Goal: Task Accomplishment & Management: Manage account settings

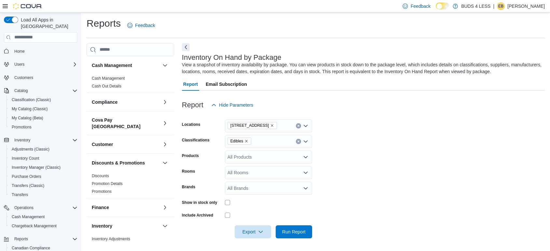
scroll to position [72, 0]
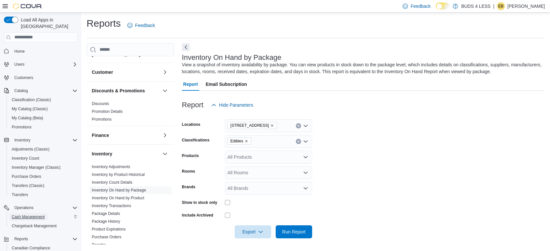
click at [33, 213] on span "Cash Management" at bounding box center [28, 217] width 33 height 8
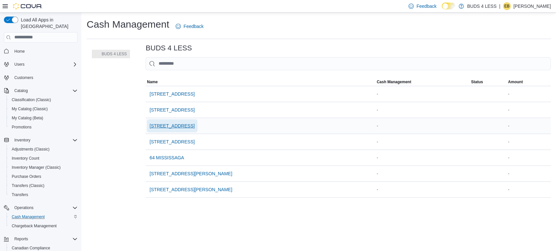
click at [162, 125] on span "[STREET_ADDRESS]" at bounding box center [171, 126] width 45 height 7
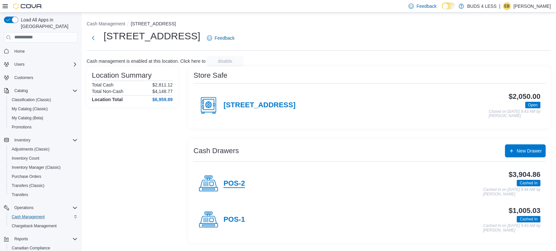
click at [231, 184] on h4 "POS-2" at bounding box center [233, 184] width 21 height 8
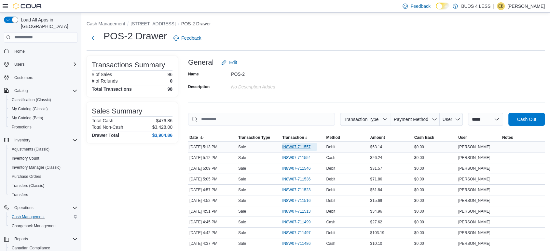
click at [310, 147] on span "IN8W07-711557" at bounding box center [296, 147] width 28 height 5
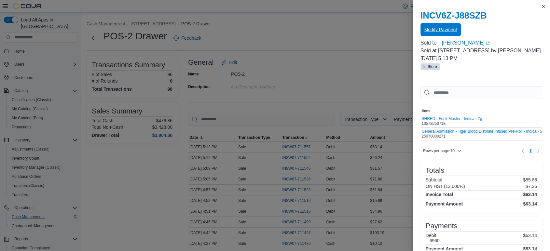
click at [440, 31] on span "Modify Payment" at bounding box center [441, 29] width 33 height 7
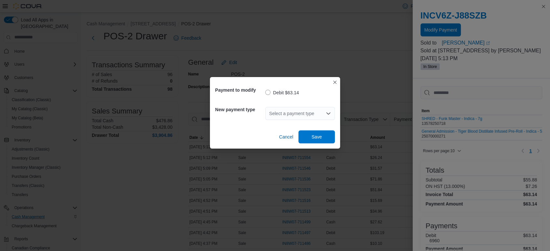
click at [278, 111] on div "Select a payment type" at bounding box center [300, 113] width 70 height 13
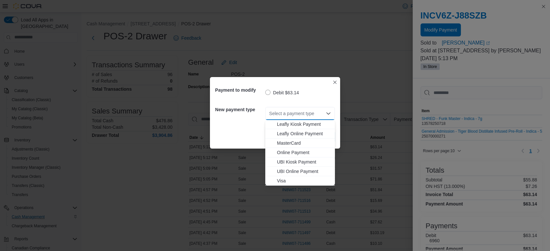
scroll to position [86, 0]
click at [287, 140] on span "MasterCard" at bounding box center [304, 143] width 54 height 7
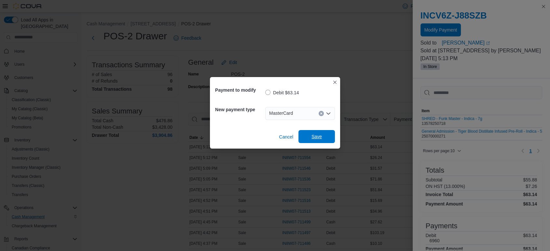
click at [323, 137] on span "Save" at bounding box center [317, 136] width 29 height 13
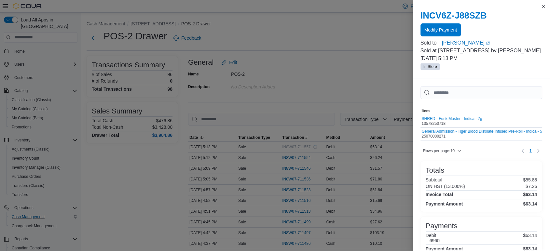
scroll to position [0, 0]
